Goal: Transaction & Acquisition: Subscribe to service/newsletter

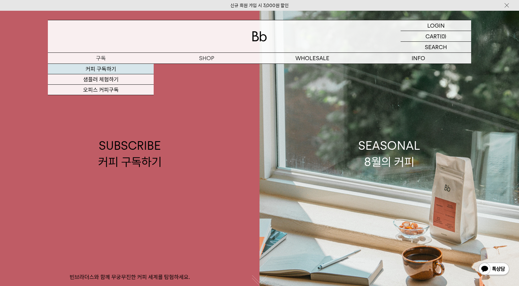
click at [102, 68] on link "커피 구독하기" at bounding box center [101, 69] width 106 height 10
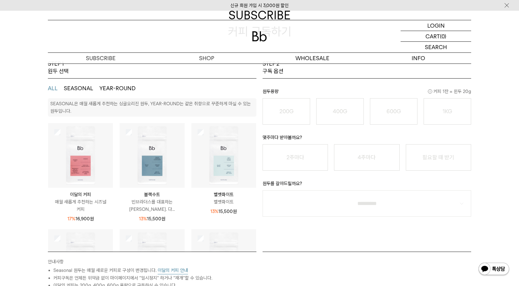
scroll to position [77, 0]
click at [86, 85] on button "SEASONAL" at bounding box center [78, 87] width 29 height 7
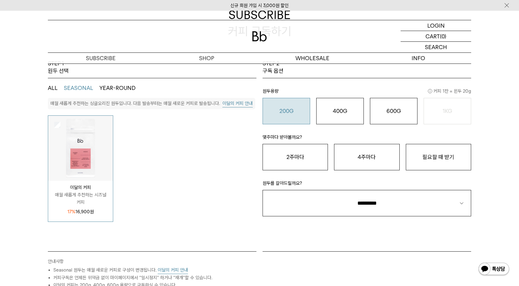
click at [285, 112] on o "200G" at bounding box center [286, 111] width 14 height 6
click at [296, 156] on button "2주마다" at bounding box center [295, 157] width 65 height 26
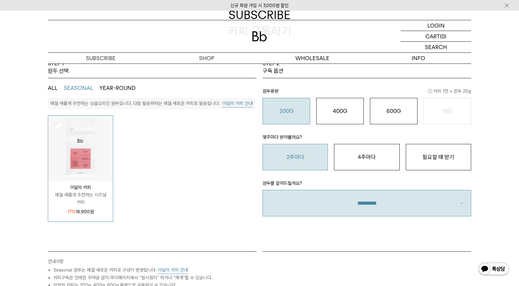
click at [324, 203] on select "**********" at bounding box center [367, 203] width 209 height 26
select select "**"
click at [263, 190] on select "**********" at bounding box center [367, 203] width 209 height 26
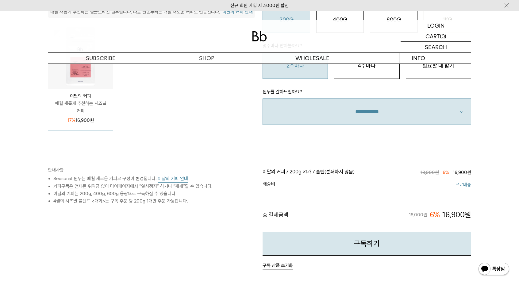
scroll to position [170, 0]
click at [166, 176] on button "이달의 커피 안내" at bounding box center [173, 178] width 30 height 8
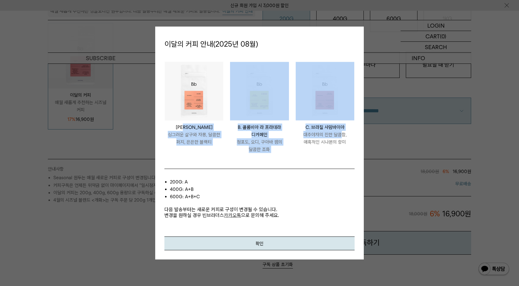
drag, startPoint x: 185, startPoint y: 128, endPoint x: 341, endPoint y: 131, distance: 155.5
click at [341, 131] on ul "PERU LOS SILVA A. 페루 로스 실바 싱그러운 살구와 자몽, 달콤한 퍼지, 은은한 블랙티 COLOMBIA LA PRADERA DEC…" at bounding box center [259, 110] width 196 height 98
copy ul "페루 로스 실바 싱그러운 살구와 자몽, 달콤한 퍼지, 은은한 블랙티 COLOMBIA LA PRADERA DECAF B. 콜롬비아 라 프라데라 …"
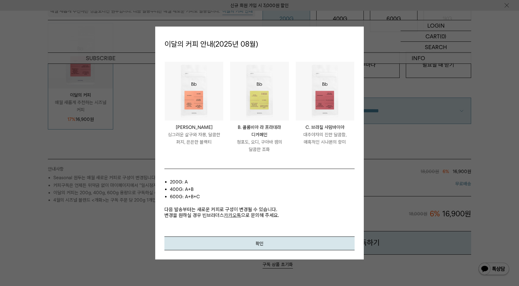
click at [302, 49] on p "이달의 커피 안내(2025년 08월)" at bounding box center [259, 44] width 190 height 17
click at [249, 242] on button "확인" at bounding box center [259, 243] width 190 height 14
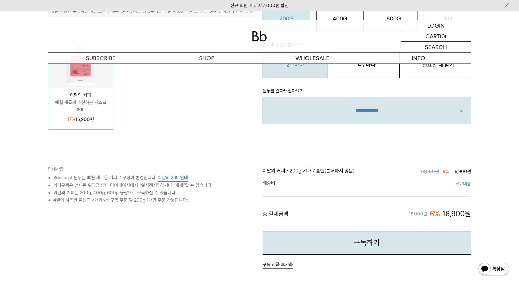
scroll to position [0, 0]
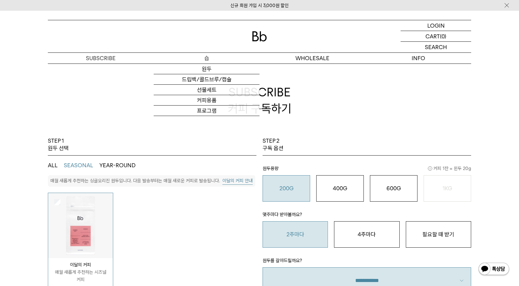
click at [202, 56] on p "숍" at bounding box center [207, 58] width 106 height 11
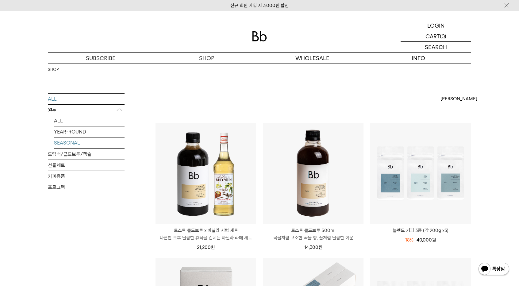
click at [72, 141] on link "SEASONAL" at bounding box center [89, 142] width 71 height 11
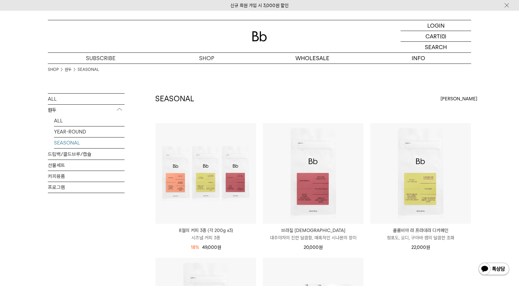
click at [283, 97] on div "SEASONAL 상품 5 개 최신순 최신순 인기순 낮은가격순" at bounding box center [313, 107] width 316 height 29
click at [444, 97] on span "최신순" at bounding box center [458, 98] width 37 height 7
click at [370, 102] on div "SEASONAL 상품 5 개 최신순 최신순 인기순 낮은가격순" at bounding box center [313, 107] width 316 height 29
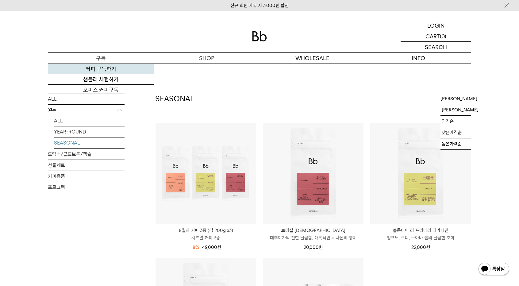
click at [99, 68] on link "커피 구독하기" at bounding box center [101, 69] width 106 height 10
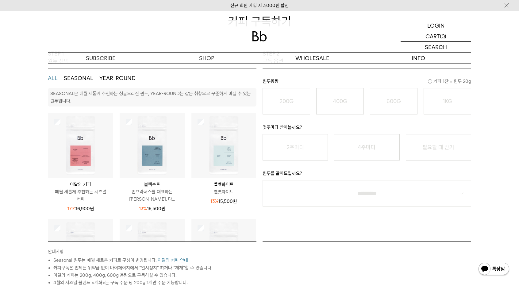
scroll to position [88, 0]
click at [79, 77] on button "SEASONAL" at bounding box center [78, 77] width 29 height 7
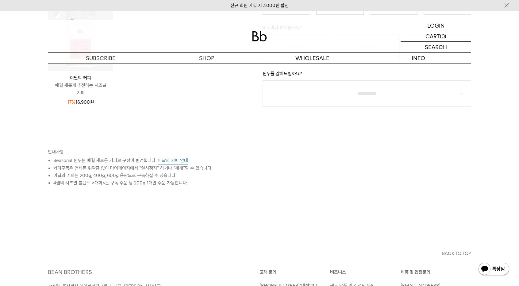
scroll to position [187, 0]
click at [168, 158] on button "이달의 커피 안내" at bounding box center [173, 160] width 30 height 8
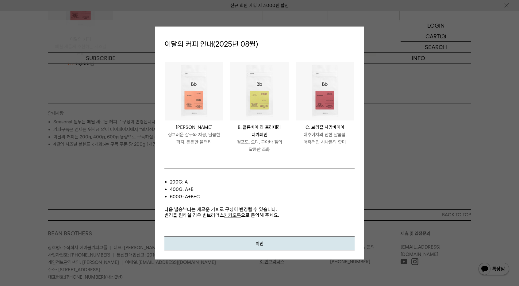
scroll to position [229, 0]
click at [227, 215] on link "카카오톡" at bounding box center [232, 215] width 17 height 6
click at [289, 247] on button "확인" at bounding box center [259, 243] width 190 height 14
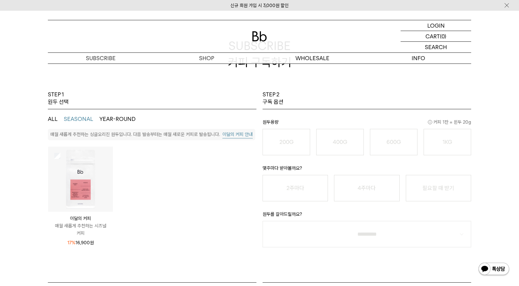
scroll to position [69, 0]
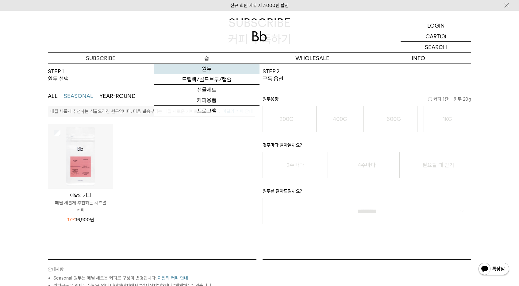
click at [199, 68] on link "원두" at bounding box center [207, 69] width 106 height 10
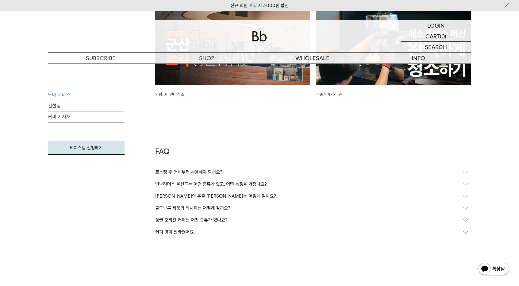
scroll to position [1507, 0]
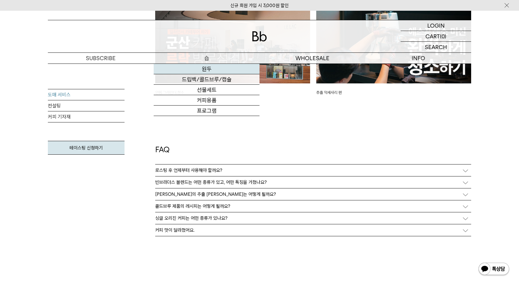
click at [206, 68] on link "원두" at bounding box center [207, 69] width 106 height 10
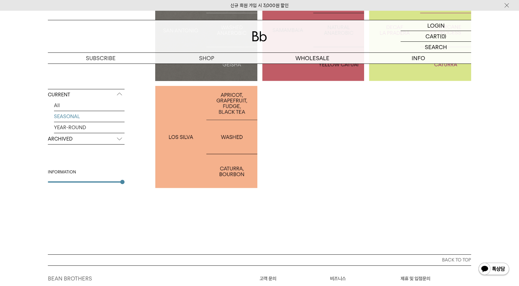
scroll to position [213, 0]
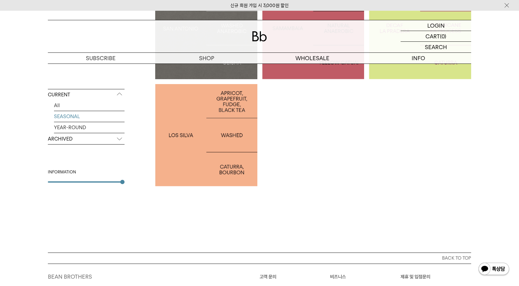
click at [186, 179] on div at bounding box center [206, 135] width 102 height 102
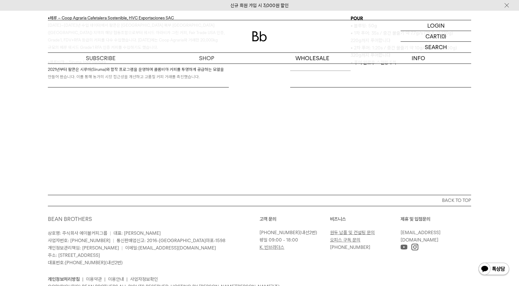
scroll to position [426, 0]
